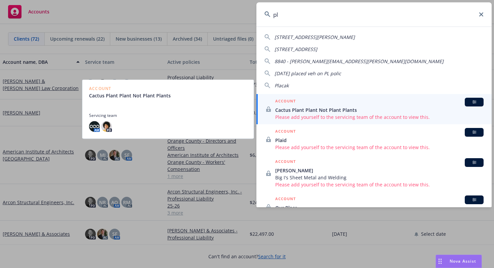
type input "p"
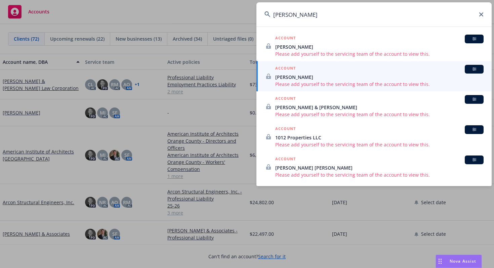
click at [301, 17] on input "[PERSON_NAME]" at bounding box center [373, 14] width 235 height 24
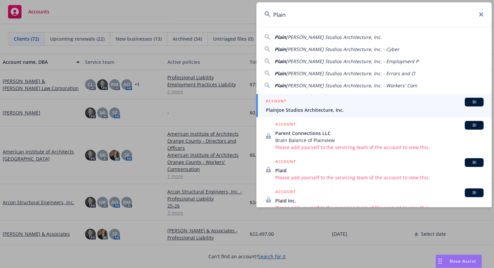
type input "Plain"
click at [301, 112] on span "PlainJoe Studios Architecture, Inc." at bounding box center [375, 109] width 218 height 7
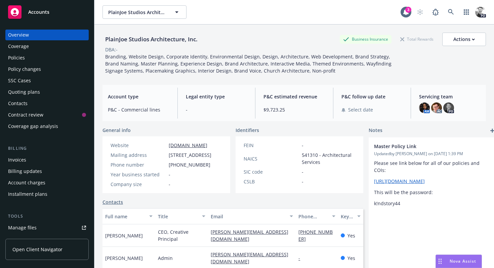
click at [15, 57] on div "Policies" at bounding box center [16, 57] width 17 height 11
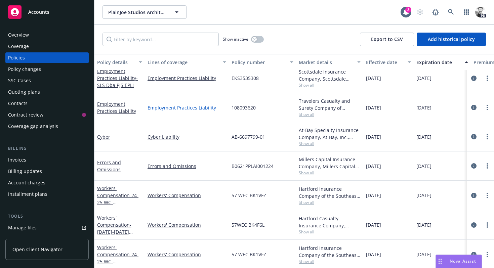
scroll to position [8, 0]
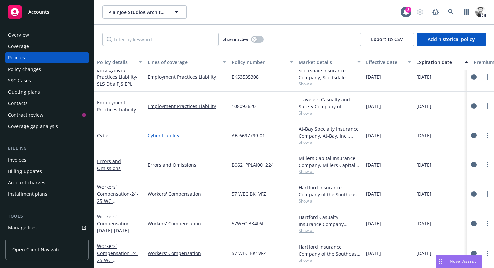
click at [161, 138] on link "Cyber Liability" at bounding box center [186, 135] width 79 height 7
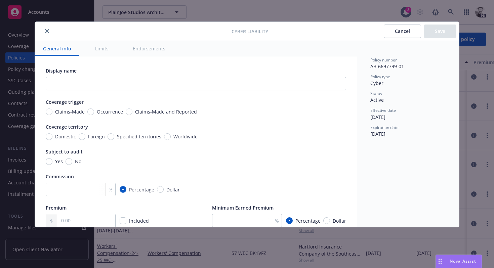
click at [47, 31] on icon "close" at bounding box center [47, 31] width 4 height 4
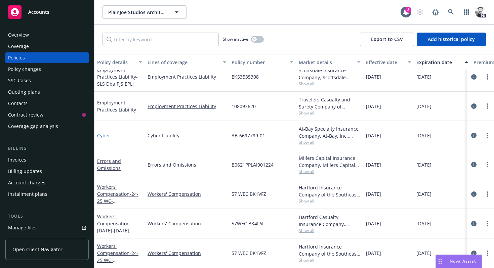
click at [104, 135] on link "Cyber" at bounding box center [103, 135] width 13 height 6
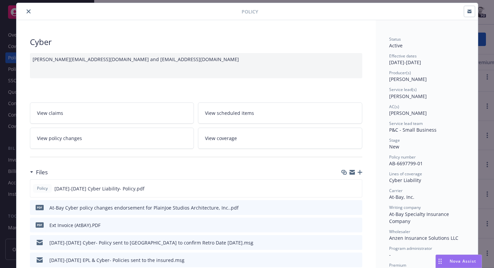
scroll to position [24, 0]
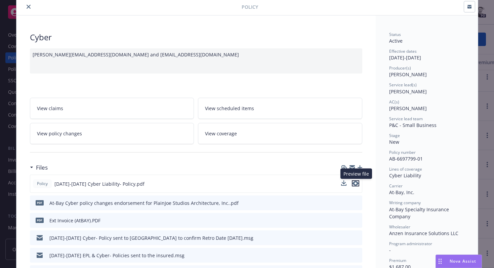
click at [357, 185] on icon "preview file" at bounding box center [355, 183] width 6 height 5
click at [29, 8] on icon "close" at bounding box center [29, 7] width 4 height 4
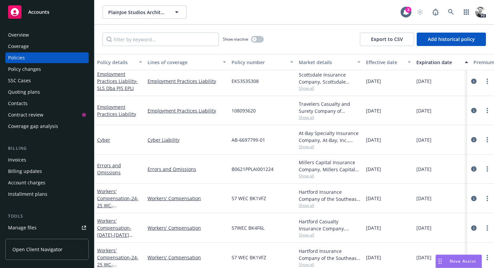
scroll to position [8, 0]
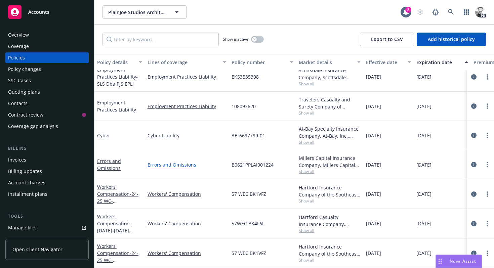
click at [161, 165] on link "Errors and Omissions" at bounding box center [186, 164] width 79 height 7
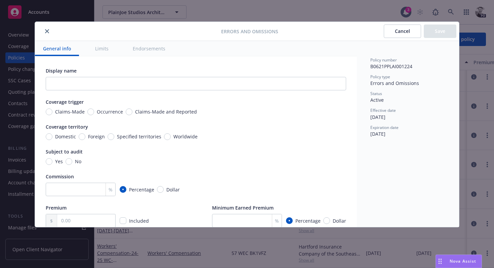
click at [49, 31] on button "close" at bounding box center [47, 31] width 8 height 8
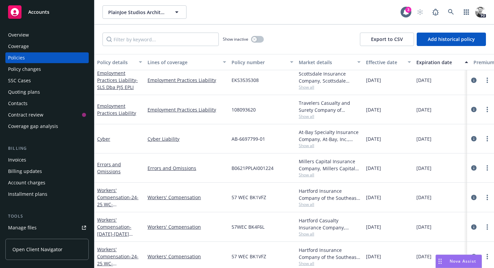
scroll to position [8, 0]
